Goal: Information Seeking & Learning: Find specific fact

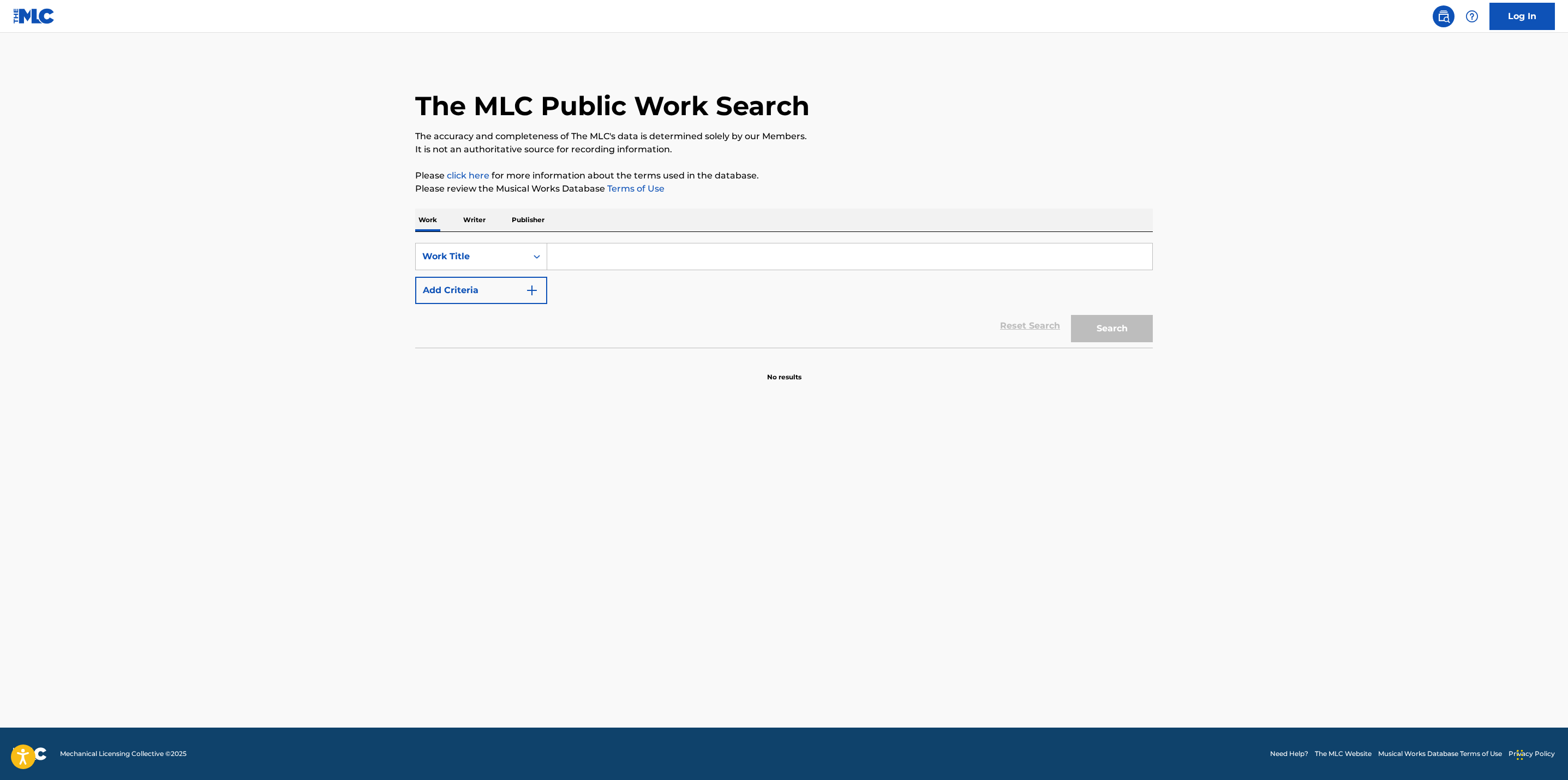
click at [603, 261] on input "Search Form" at bounding box center [850, 256] width 605 height 26
paste input "Would I Lie To You?"
type input "Would I Lie To You?"
click at [529, 290] on img "Search Form" at bounding box center [532, 290] width 13 height 13
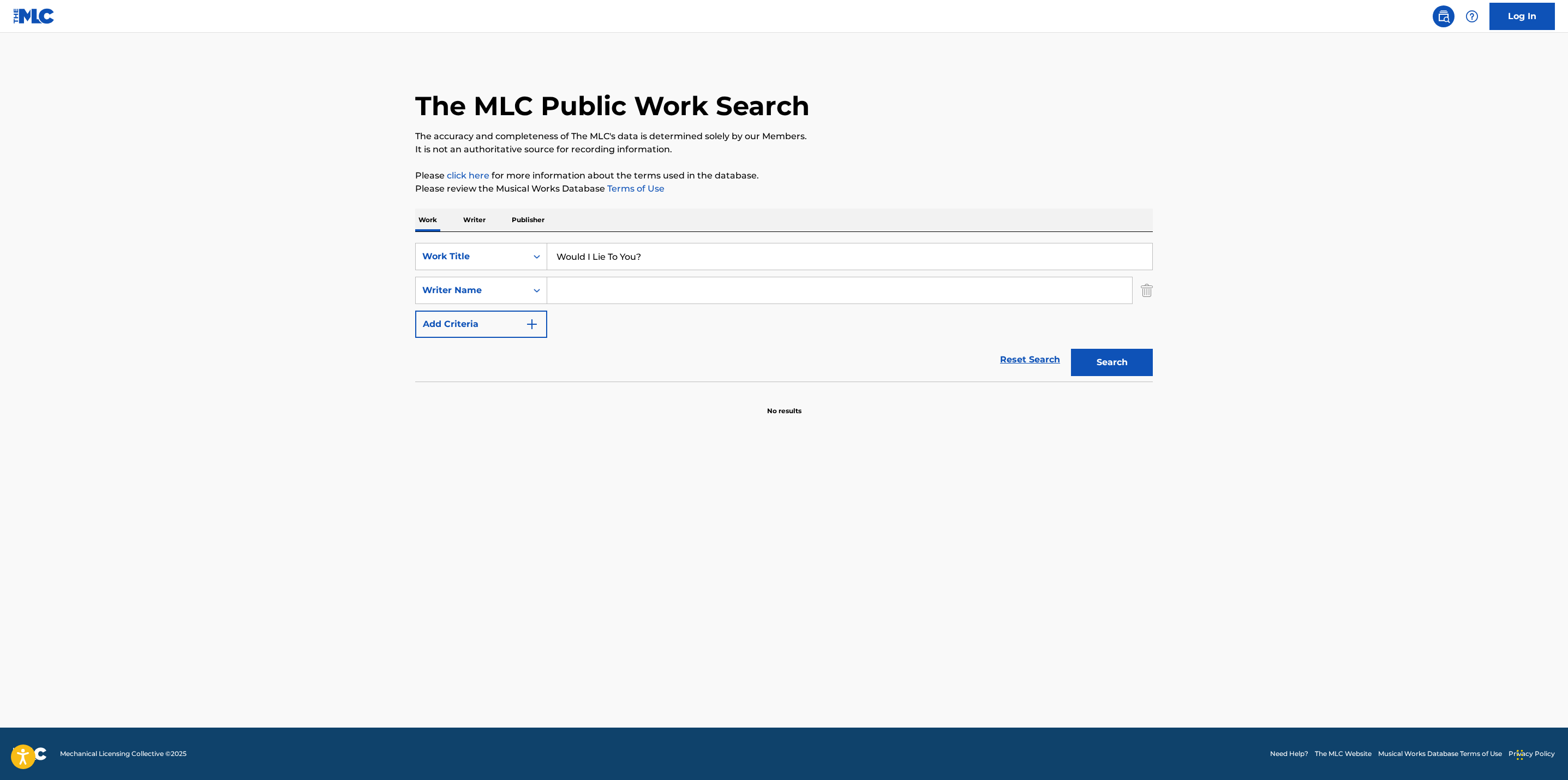
click at [592, 293] on input "Search Form" at bounding box center [839, 290] width 585 height 26
type input "[PERSON_NAME]"
click at [1068, 354] on div "Search" at bounding box center [1108, 360] width 87 height 44
click at [1083, 359] on button "Search" at bounding box center [1111, 362] width 82 height 27
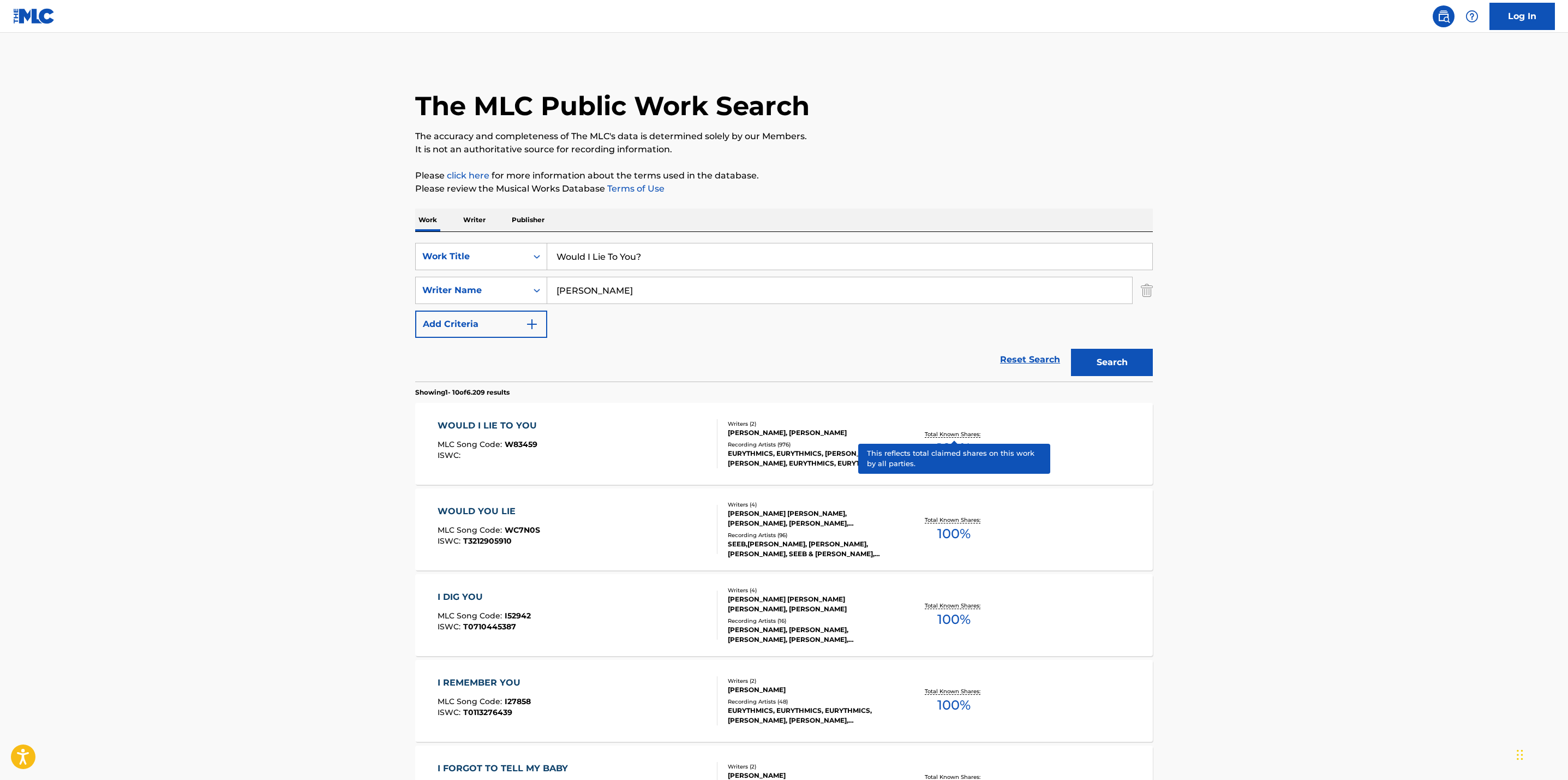
click at [953, 437] on p "Total Known Shares:" at bounding box center [954, 434] width 58 height 8
drag, startPoint x: 671, startPoint y: 253, endPoint x: 491, endPoint y: 265, distance: 180.4
click at [491, 265] on div "SearchWithCriteria63fad1a9-1006-4fc9-a09e-a8be51e3b6c2 Work Title Would I Lie T…" at bounding box center [784, 256] width 738 height 27
paste input "You Only Live Once"
type input "You Only Live Once"
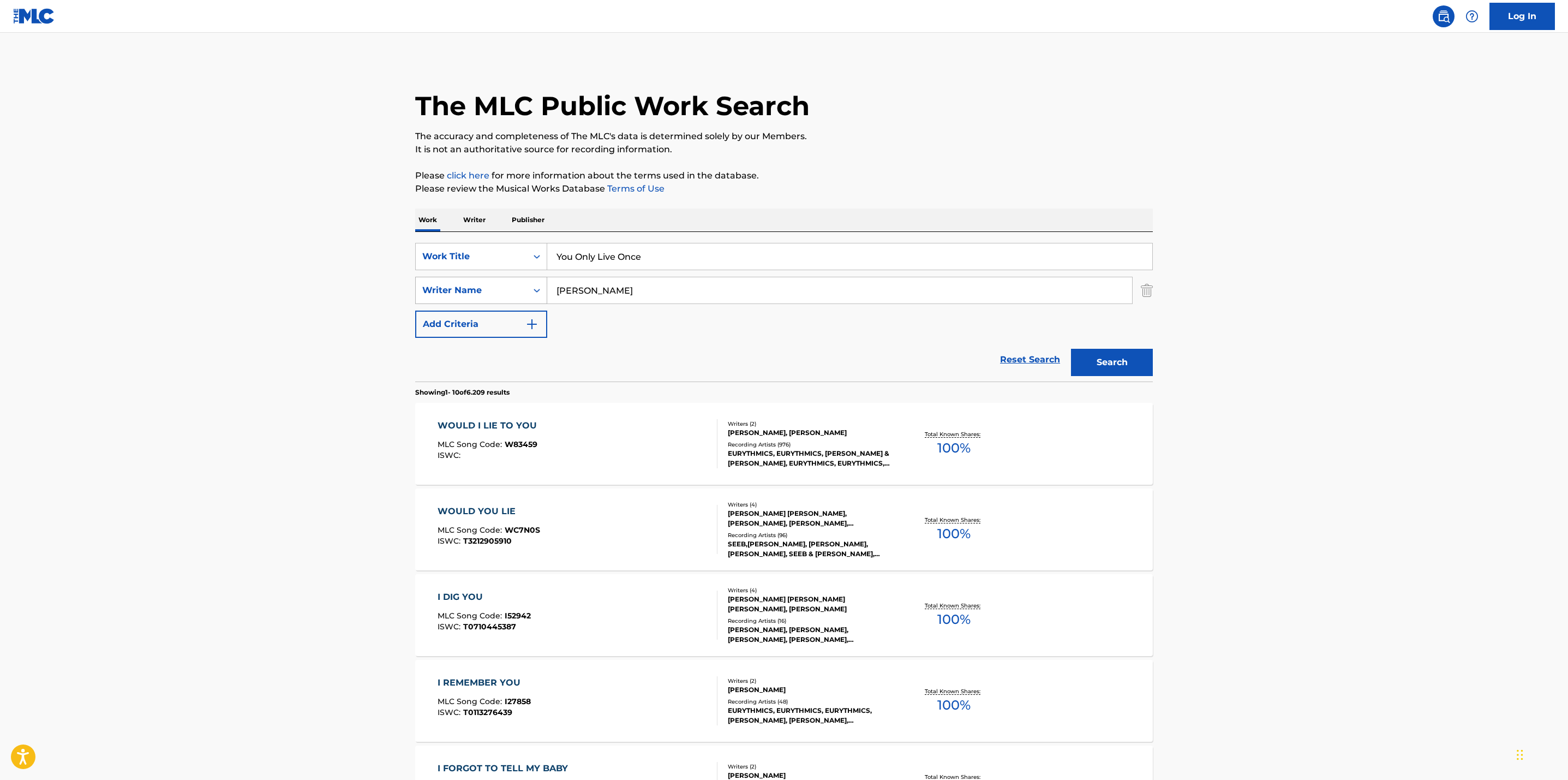
drag, startPoint x: 599, startPoint y: 303, endPoint x: 519, endPoint y: 295, distance: 80.4
click at [519, 295] on div "SearchWithCriteria611bfd77-bda7-4467-944c-4a3f1f924a1c Writer Name [PERSON_NAME]" at bounding box center [784, 290] width 738 height 27
type input "casablancas"
click at [1089, 362] on button "Search" at bounding box center [1111, 362] width 82 height 27
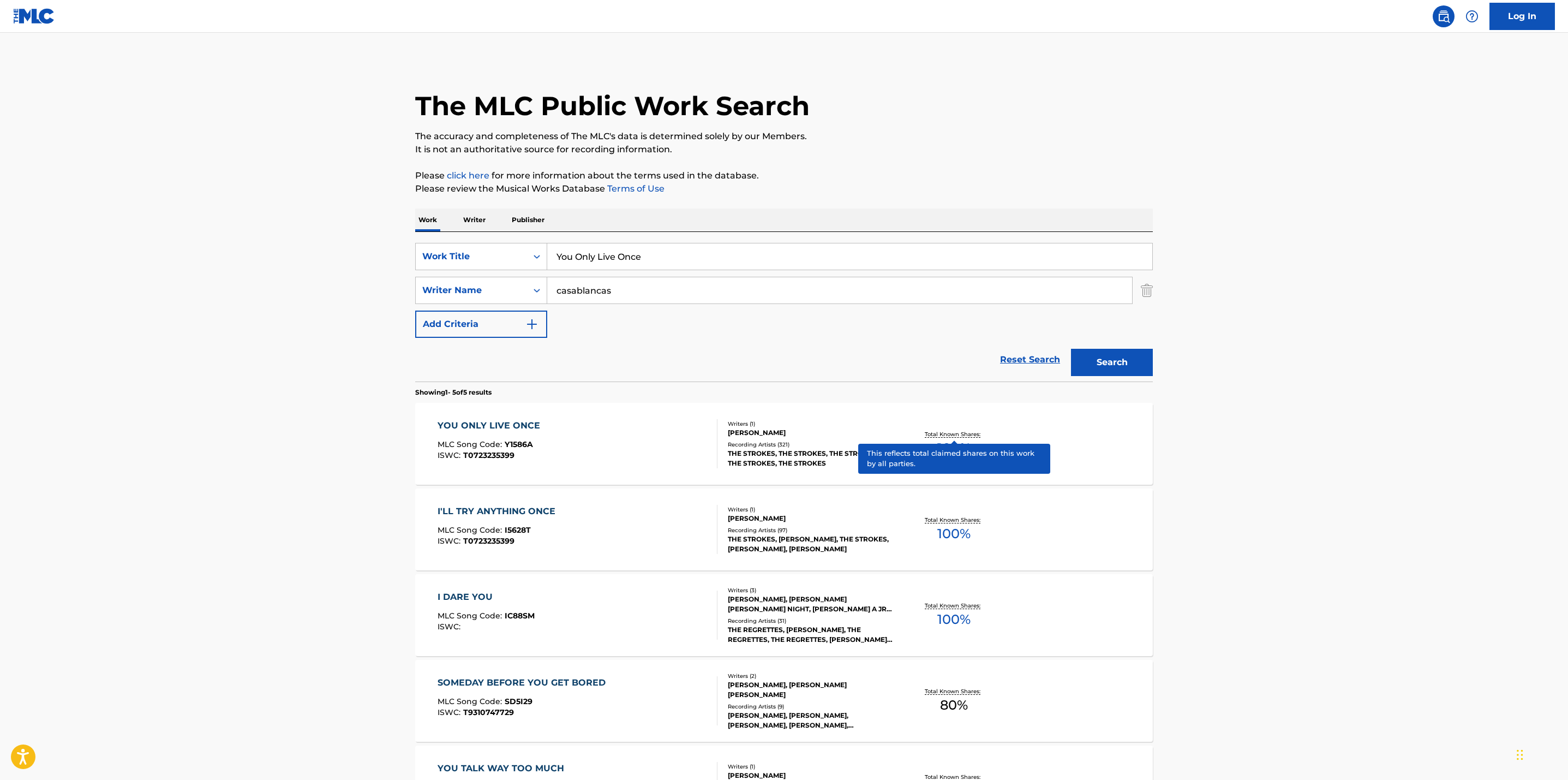
click at [951, 434] on p "Total Known Shares:" at bounding box center [954, 434] width 58 height 8
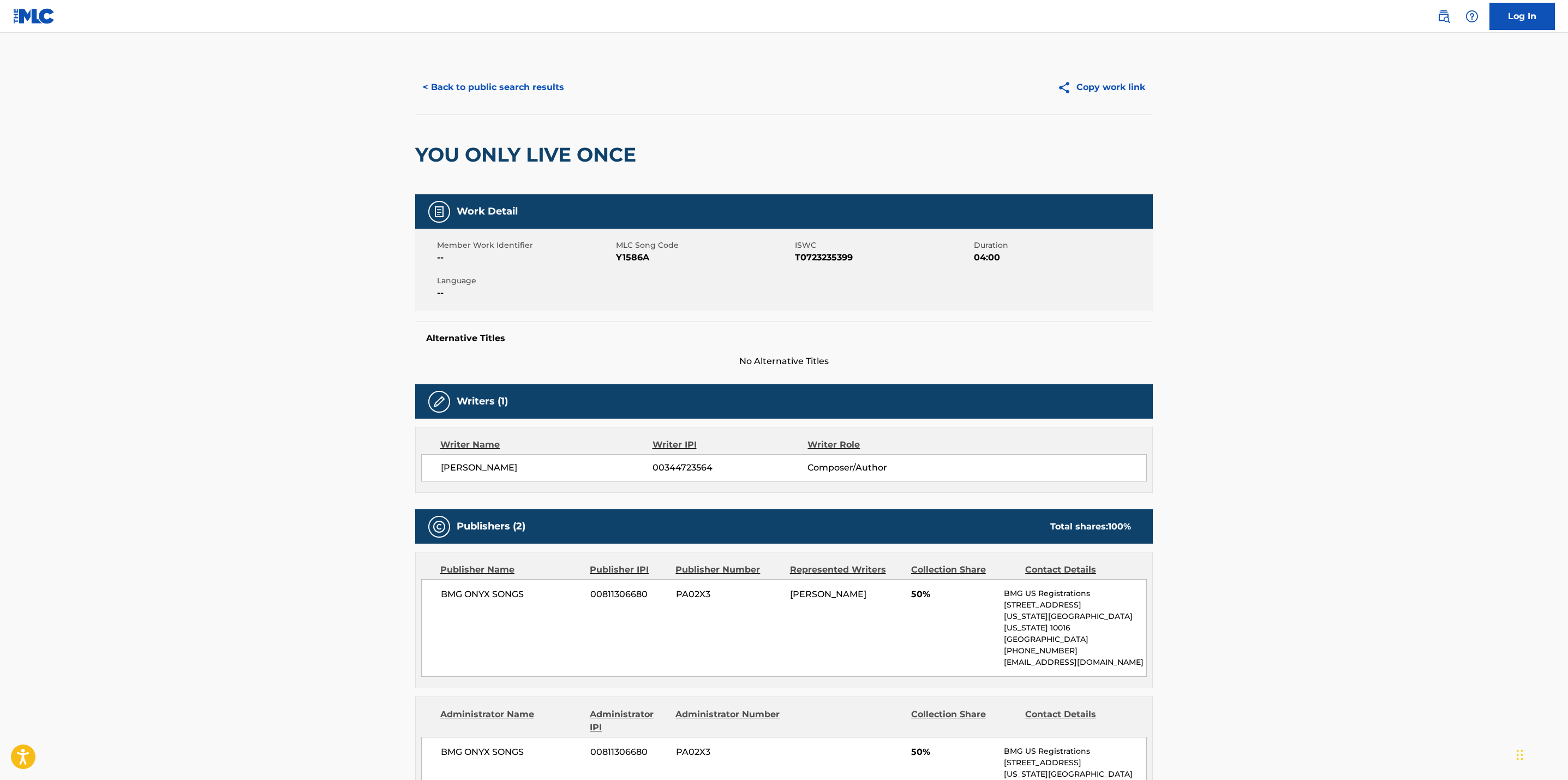
click at [1552, 256] on main "< Back to public search results Copy work link YOU ONLY LIVE ONCE Work Detail M…" at bounding box center [784, 706] width 1568 height 1347
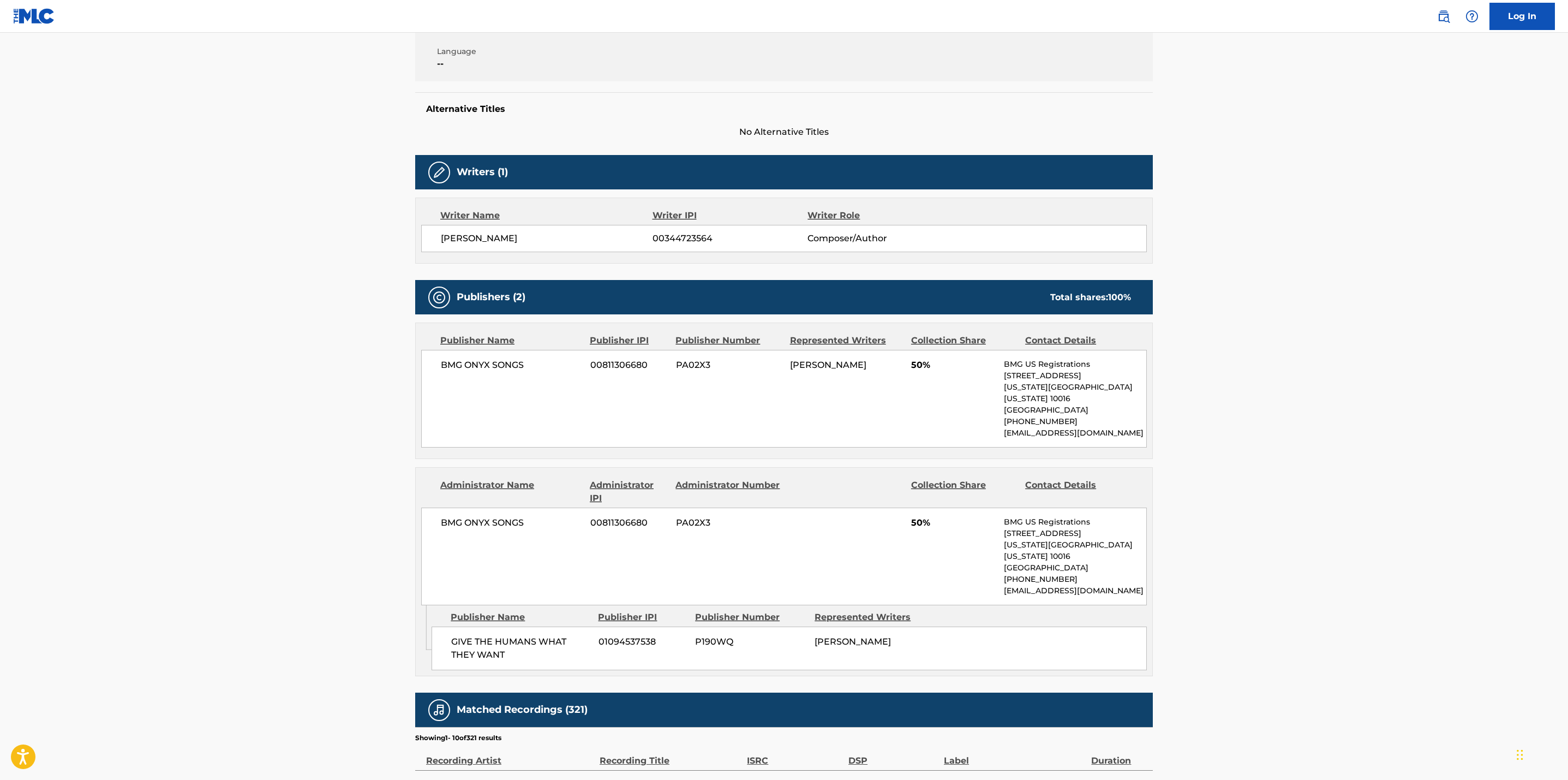
scroll to position [243, 0]
